Goal: Information Seeking & Learning: Find specific fact

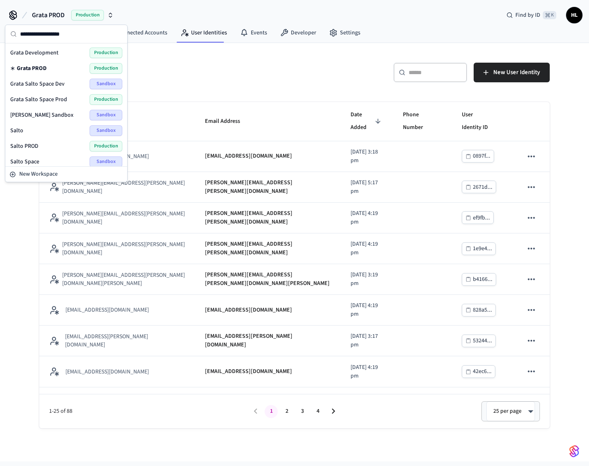
click at [203, 69] on h5 "User Identities" at bounding box center [164, 71] width 250 height 17
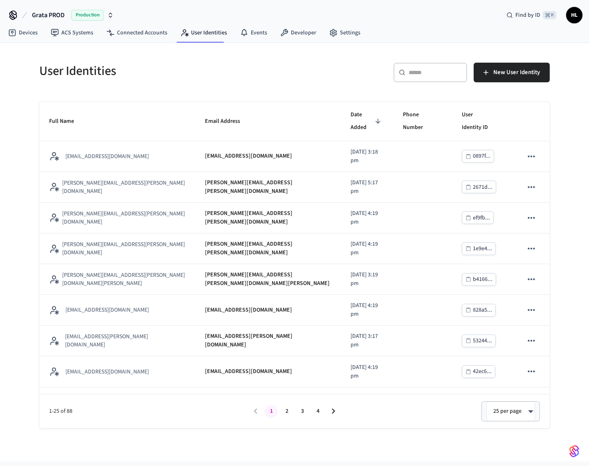
click at [424, 71] on input "text" at bounding box center [435, 72] width 53 height 8
paste input "**********"
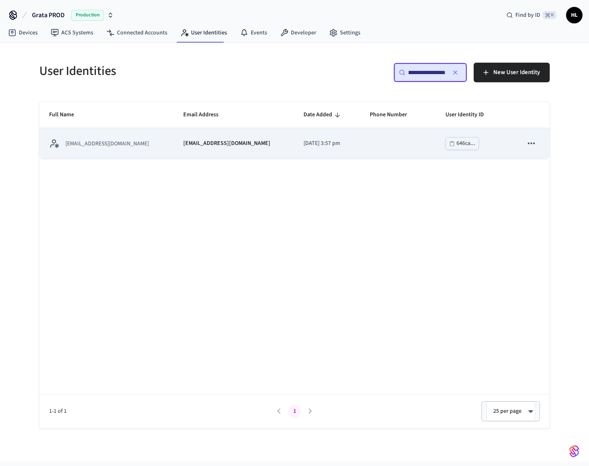
type input "**********"
click at [258, 144] on div "[EMAIL_ADDRESS][DOMAIN_NAME]" at bounding box center [233, 143] width 100 height 9
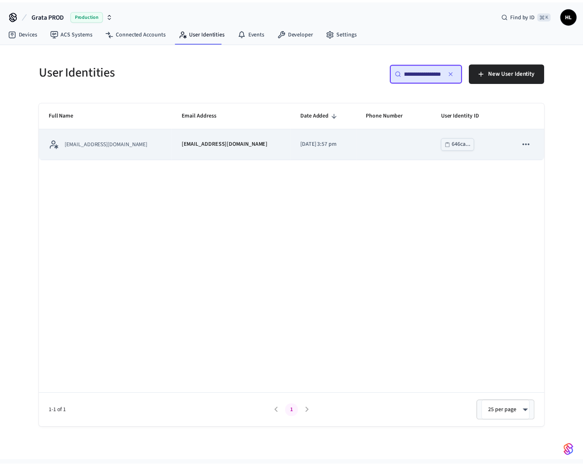
scroll to position [0, 0]
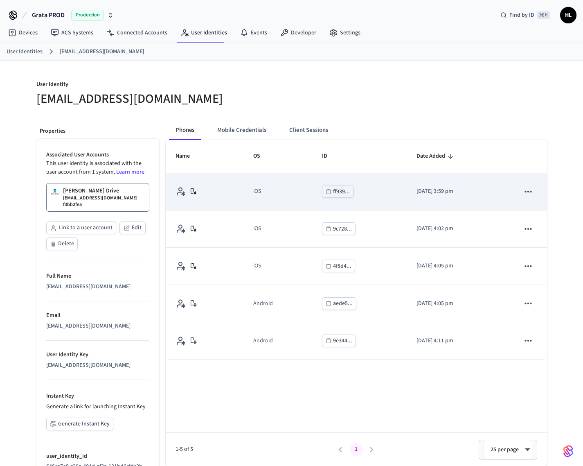
click at [338, 188] on div "ff939..." at bounding box center [341, 192] width 17 height 10
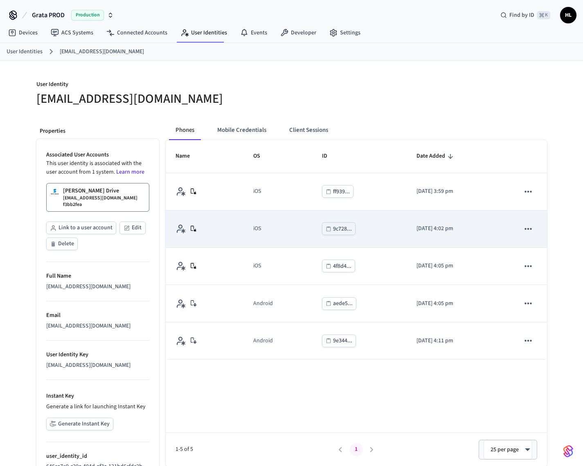
click at [333, 228] on div "9c728..." at bounding box center [342, 229] width 19 height 10
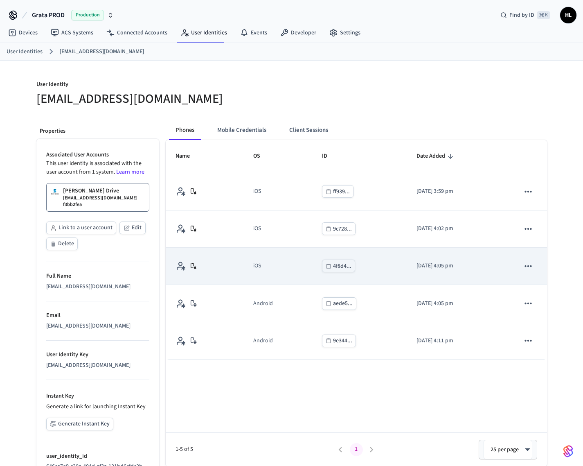
click at [321, 273] on td "4f8d4..." at bounding box center [359, 266] width 95 height 37
click at [333, 265] on div "4f8d4..." at bounding box center [342, 266] width 18 height 10
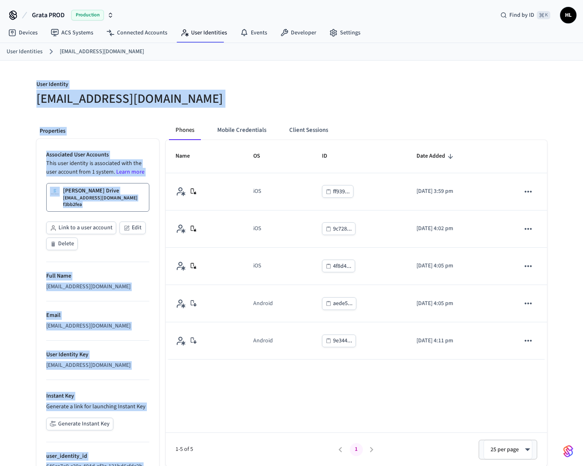
scroll to position [46, 0]
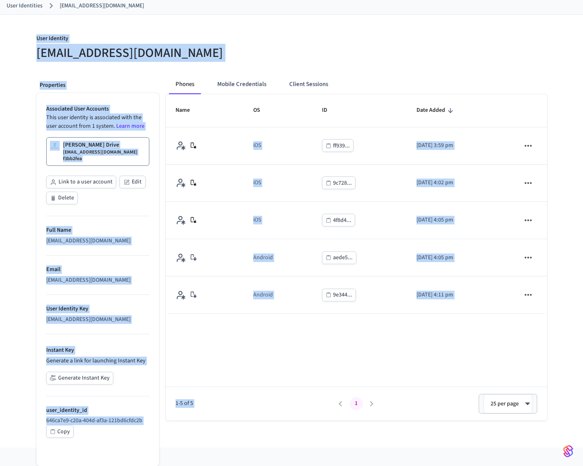
drag, startPoint x: 46, startPoint y: 87, endPoint x: 426, endPoint y: 350, distance: 462.5
click at [426, 350] on div "User Identity [EMAIL_ADDRESS][DOMAIN_NAME] Properties Associated User Accounts …" at bounding box center [292, 231] width 524 height 433
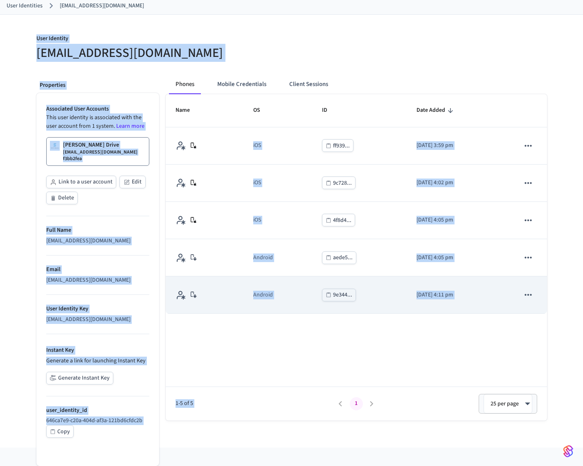
scroll to position [0, 0]
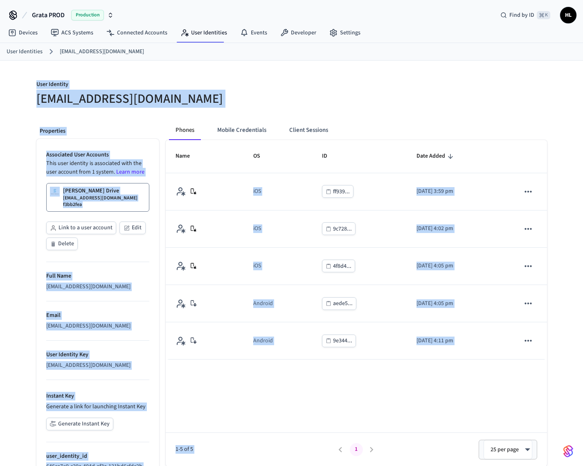
click at [421, 393] on div "Name OS ID Date Added iOS ff939... [DATE] 3:59 pm iOS 9c728... [DATE] 4:02 pm i…" at bounding box center [356, 303] width 381 height 326
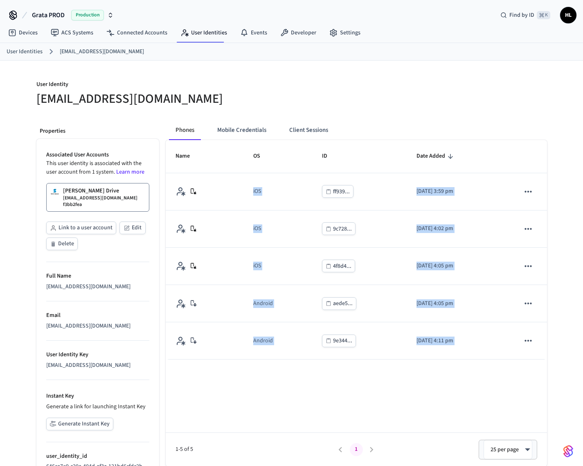
click at [421, 393] on div "Name OS ID Date Added iOS ff939... [DATE] 3:59 pm iOS 9c728... [DATE] 4:02 pm i…" at bounding box center [356, 303] width 381 height 326
